Goal: Task Accomplishment & Management: Use online tool/utility

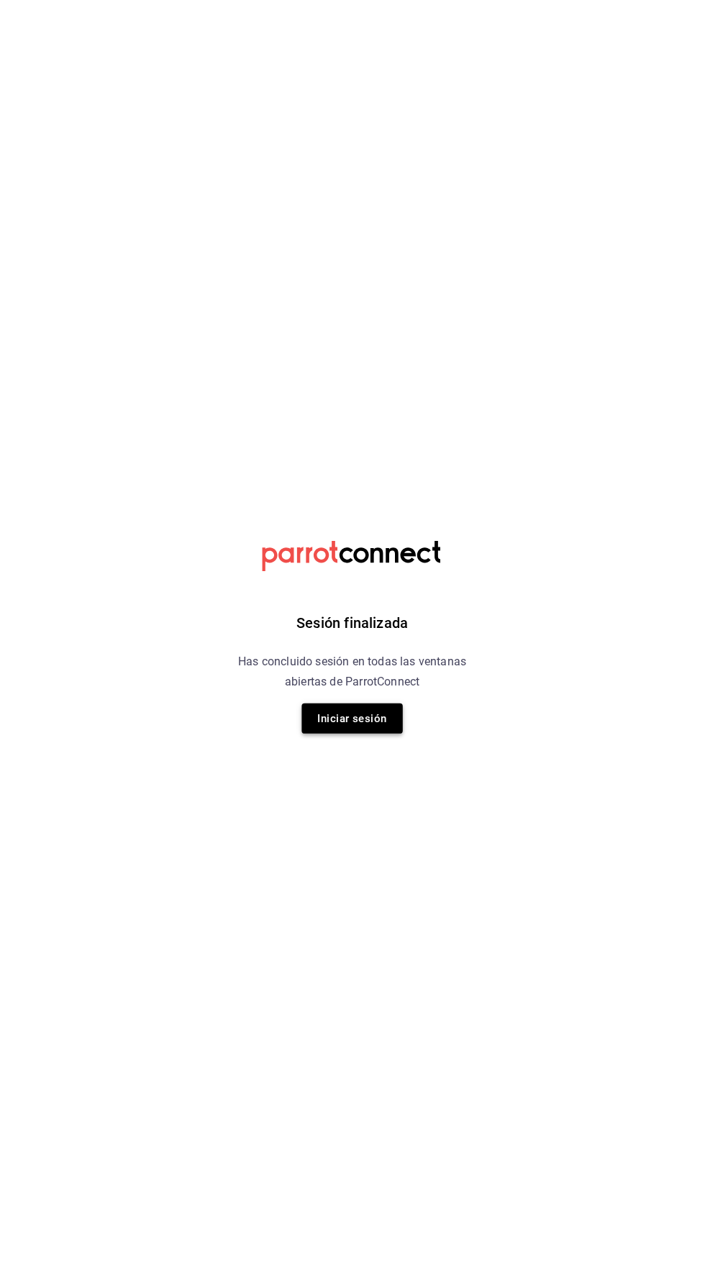
click at [367, 724] on button "Iniciar sesión" at bounding box center [352, 716] width 101 height 30
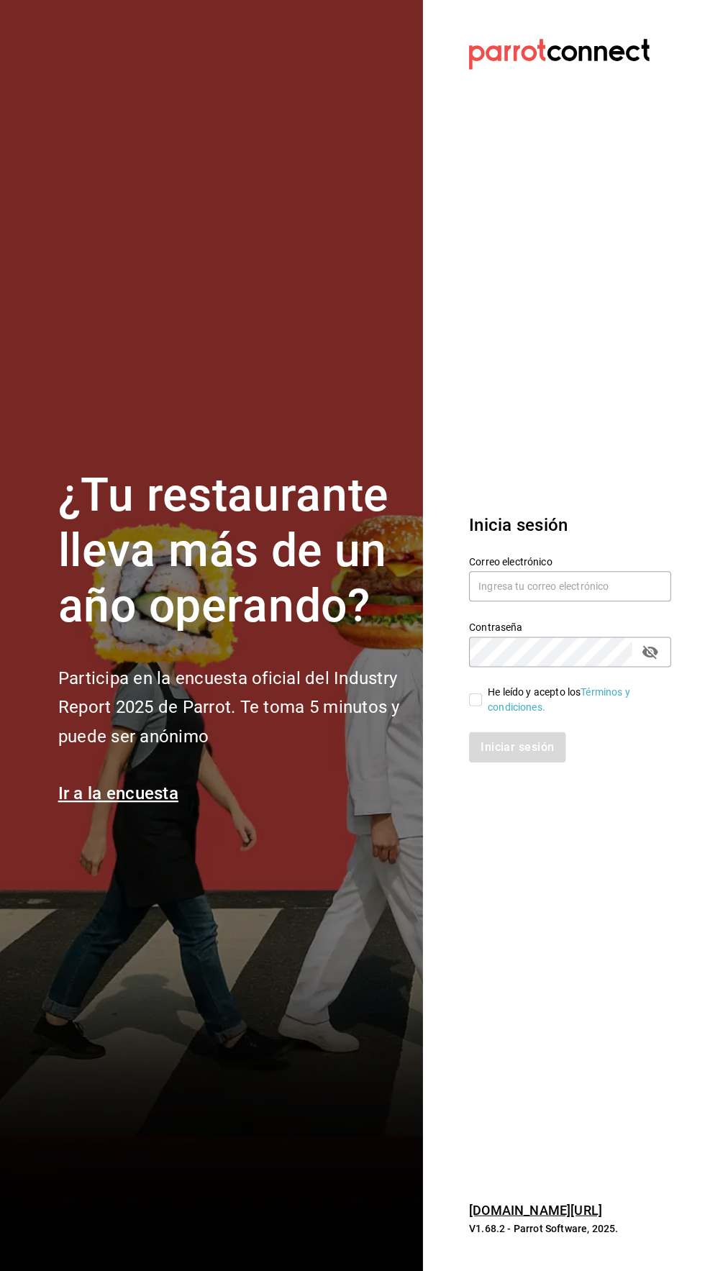
scroll to position [103, 0]
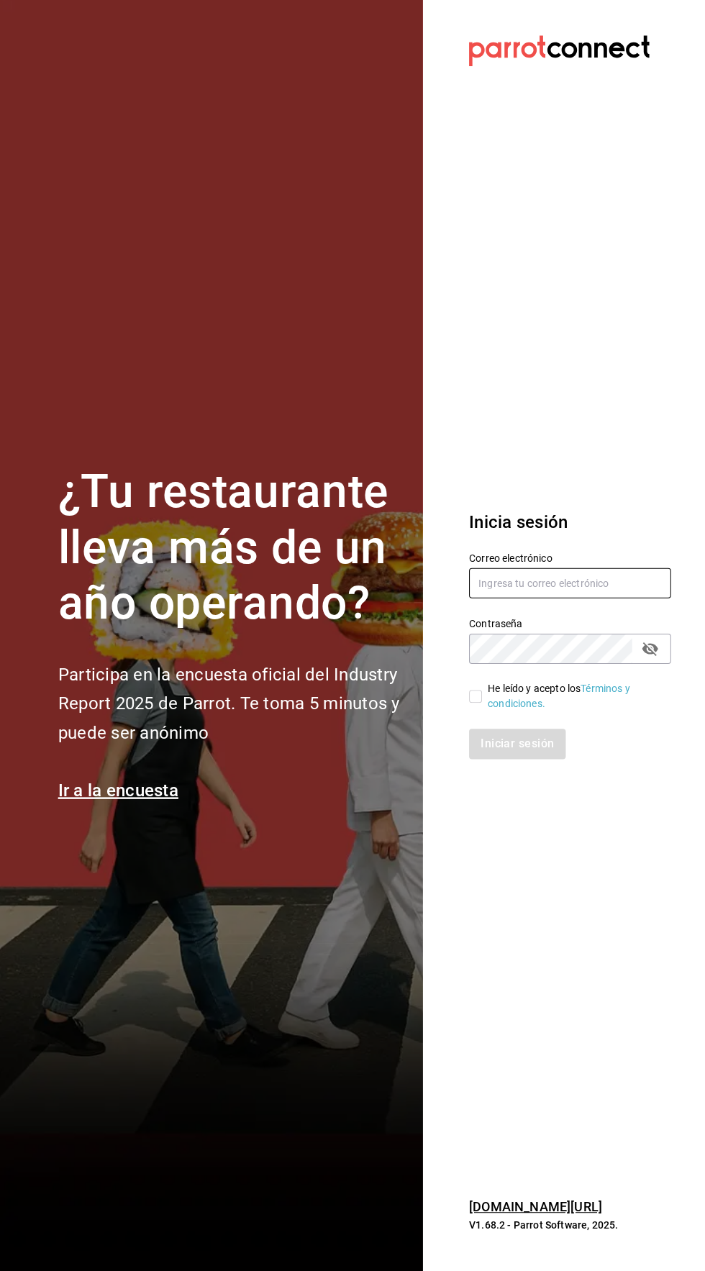
click at [589, 570] on input "text" at bounding box center [569, 585] width 201 height 30
type input "ricardojvalen@gmail.com"
click at [476, 691] on input "He leído y acepto los Términos y condiciones." at bounding box center [475, 697] width 13 height 13
checkbox input "true"
click at [509, 730] on button "Iniciar sesión" at bounding box center [518, 745] width 98 height 30
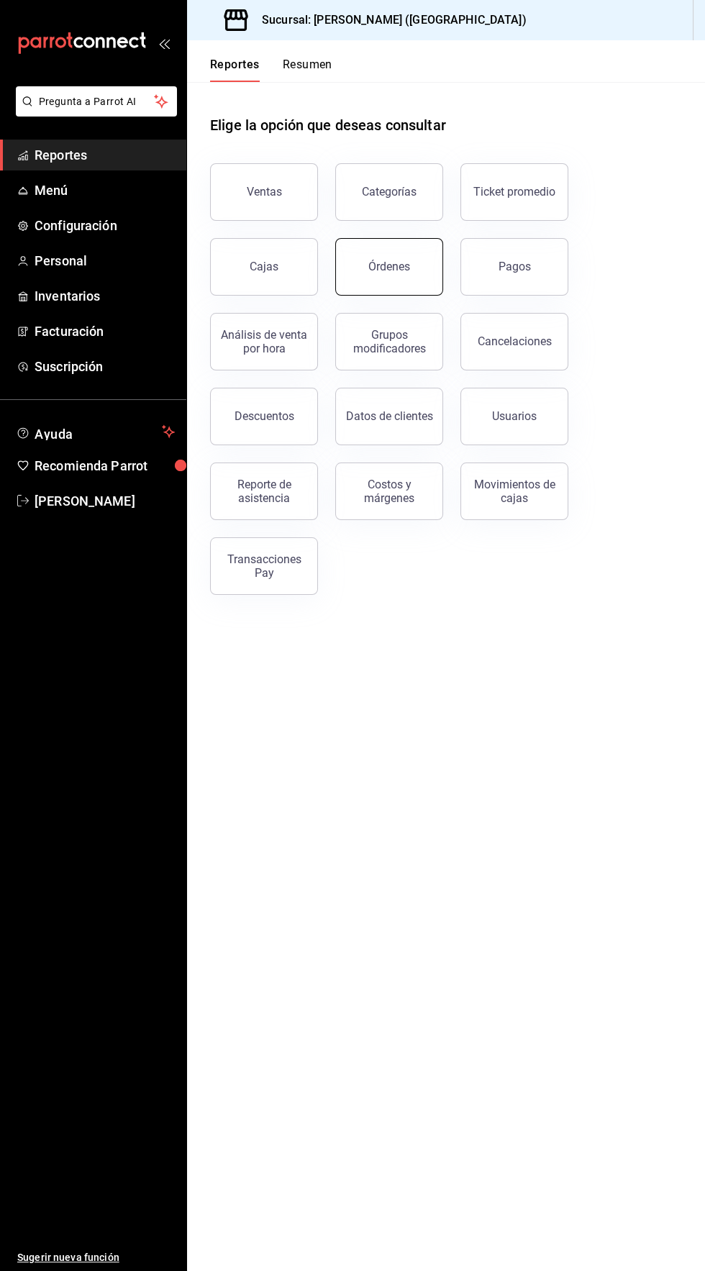
click at [393, 266] on div "Órdenes" at bounding box center [389, 267] width 42 height 14
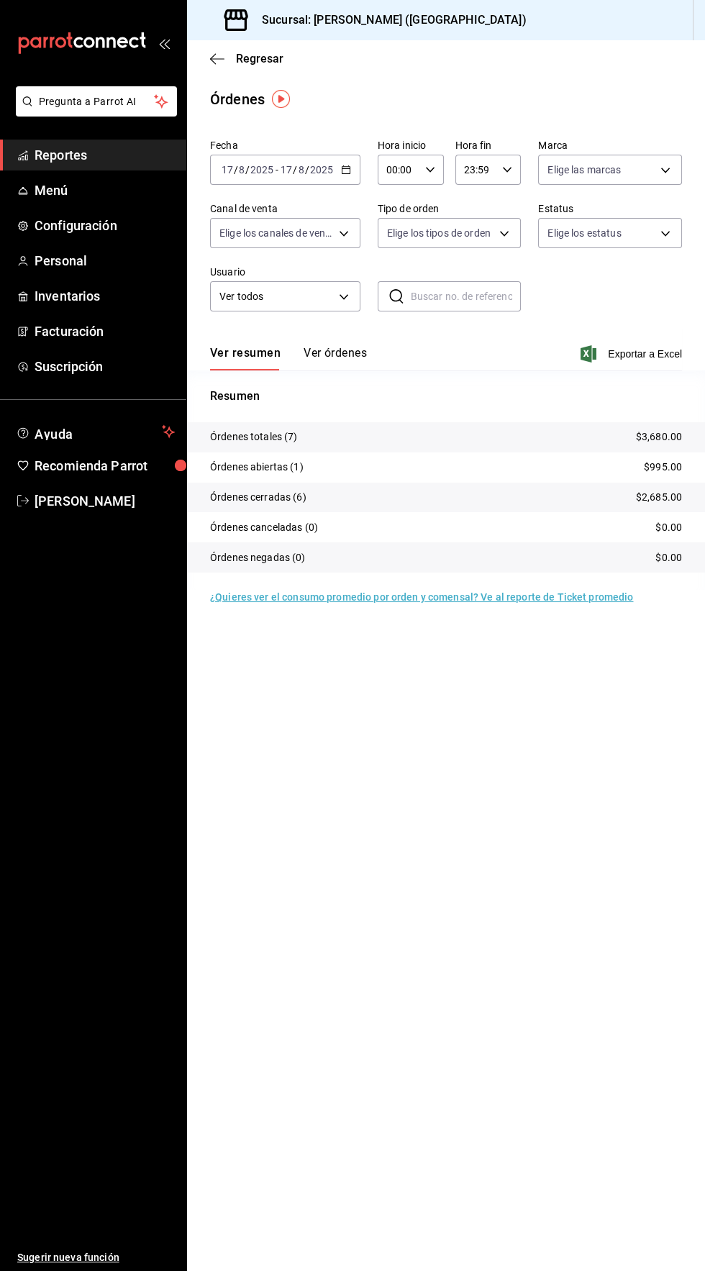
click at [345, 169] on icon "button" at bounding box center [346, 170] width 10 height 10
click at [293, 375] on span "Rango de fechas" at bounding box center [277, 375] width 111 height 15
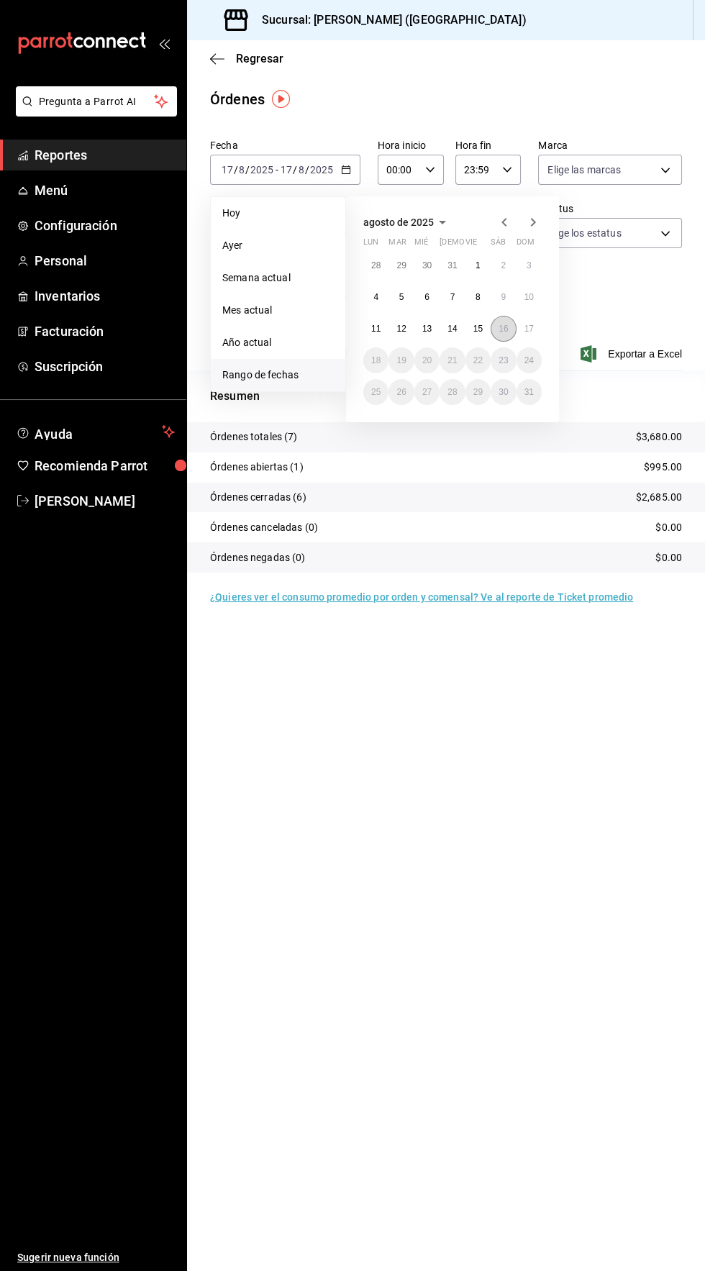
click at [503, 331] on abbr "16" at bounding box center [502, 329] width 9 height 10
click at [529, 328] on abbr "17" at bounding box center [528, 329] width 9 height 10
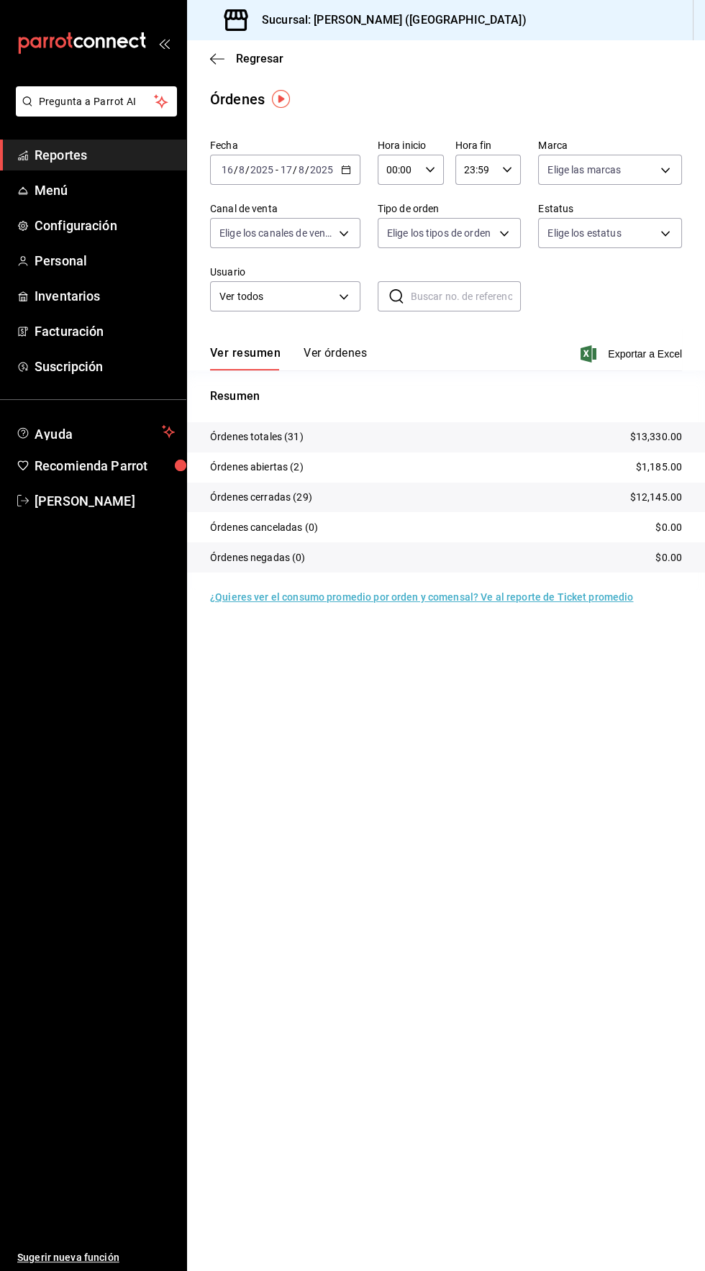
click at [401, 169] on input "00:00" at bounding box center [399, 169] width 42 height 29
click at [379, 260] on button "04" at bounding box center [392, 254] width 27 height 29
type input "04:00"
click at [542, 760] on div at bounding box center [352, 635] width 705 height 1271
